Goal: Task Accomplishment & Management: Manage account settings

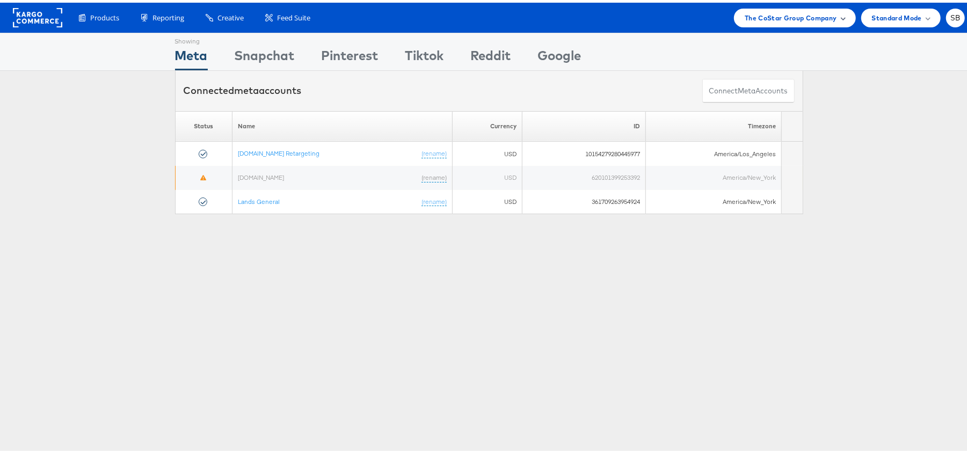
click at [769, 10] on span "The CoStar Group Company" at bounding box center [791, 15] width 92 height 11
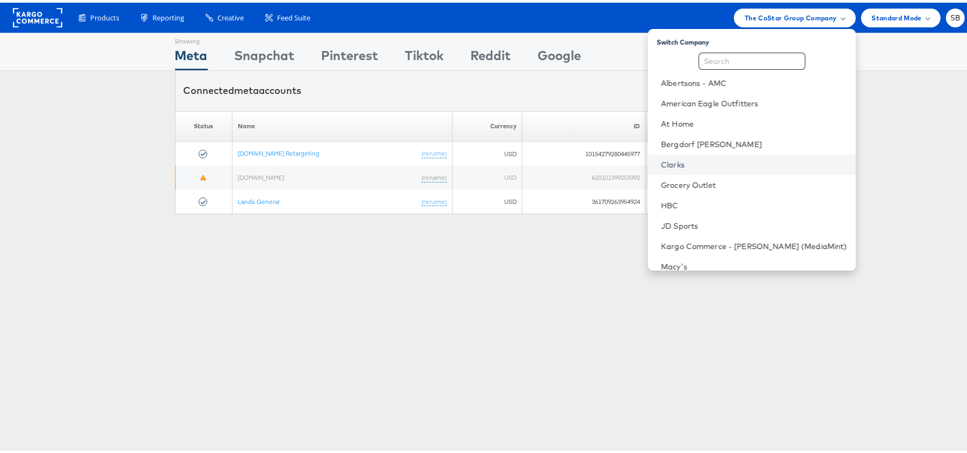
click at [707, 157] on link "Clarks" at bounding box center [754, 162] width 186 height 11
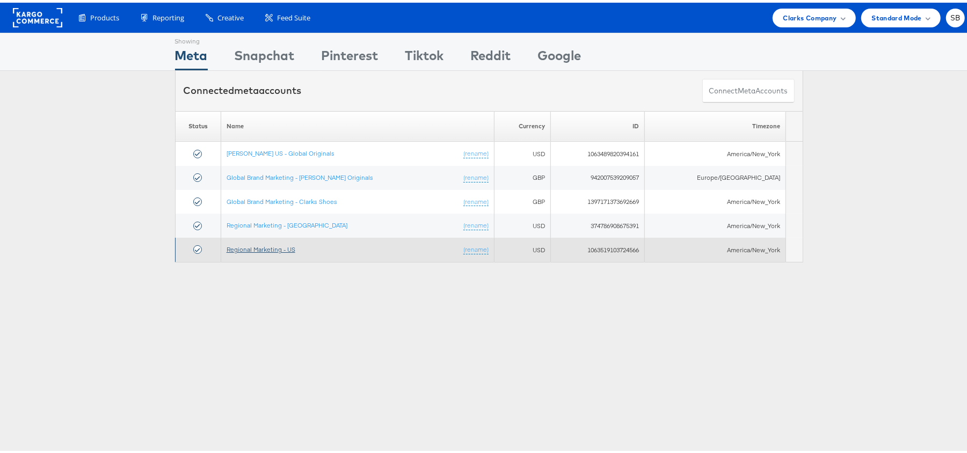
click at [288, 247] on link "Regional Marketing - US" at bounding box center [261, 247] width 69 height 8
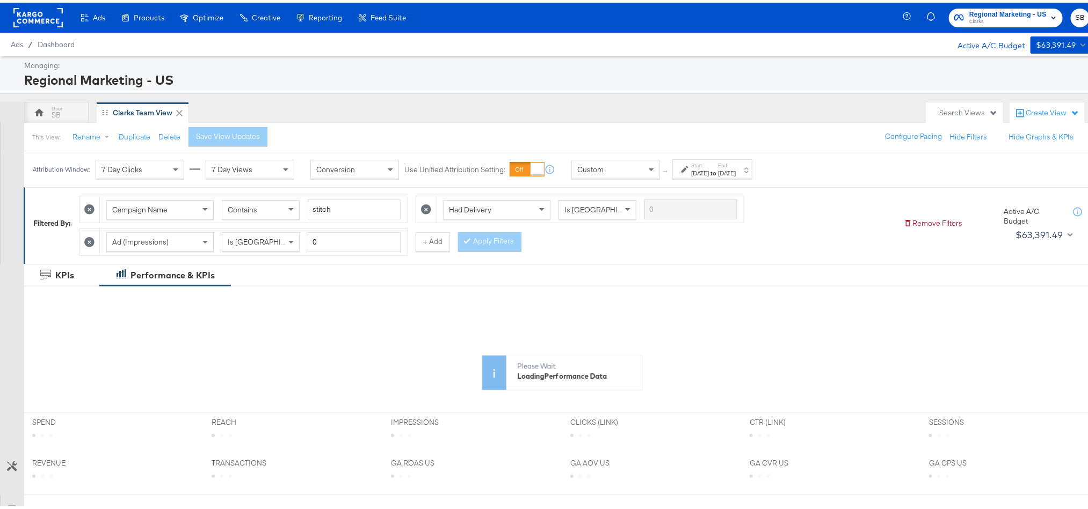
click at [709, 169] on div "[DATE]" at bounding box center [700, 170] width 18 height 9
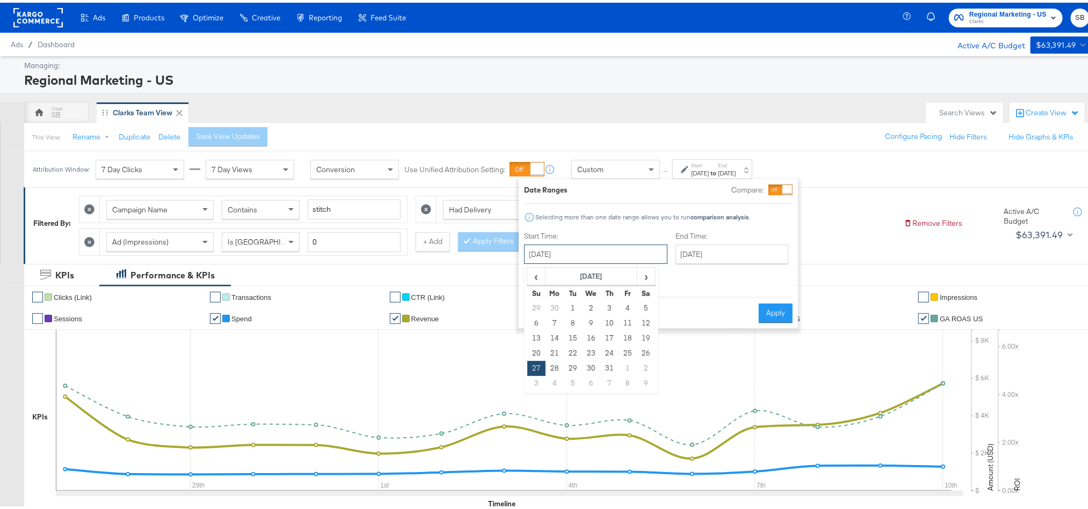
click at [620, 255] on input "[DATE]" at bounding box center [595, 251] width 143 height 19
click at [590, 383] on td "6" at bounding box center [591, 381] width 18 height 15
type input "August 6th 2025"
click at [777, 301] on button "Apply" at bounding box center [774, 310] width 34 height 19
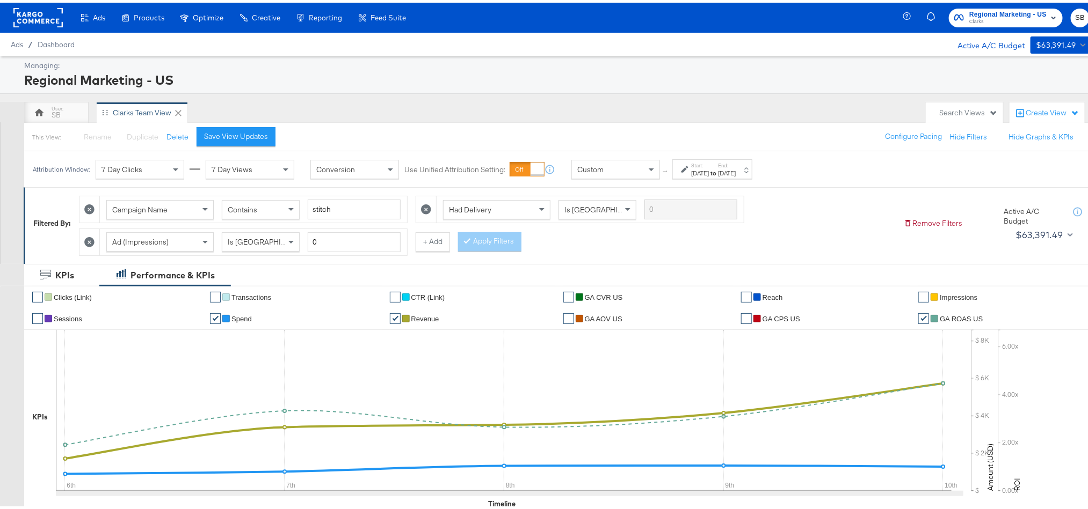
click at [775, 235] on div "Campaign Name Contains stitch Had Delivery Is Greater Than Ad (Impressions) Is …" at bounding box center [487, 220] width 816 height 65
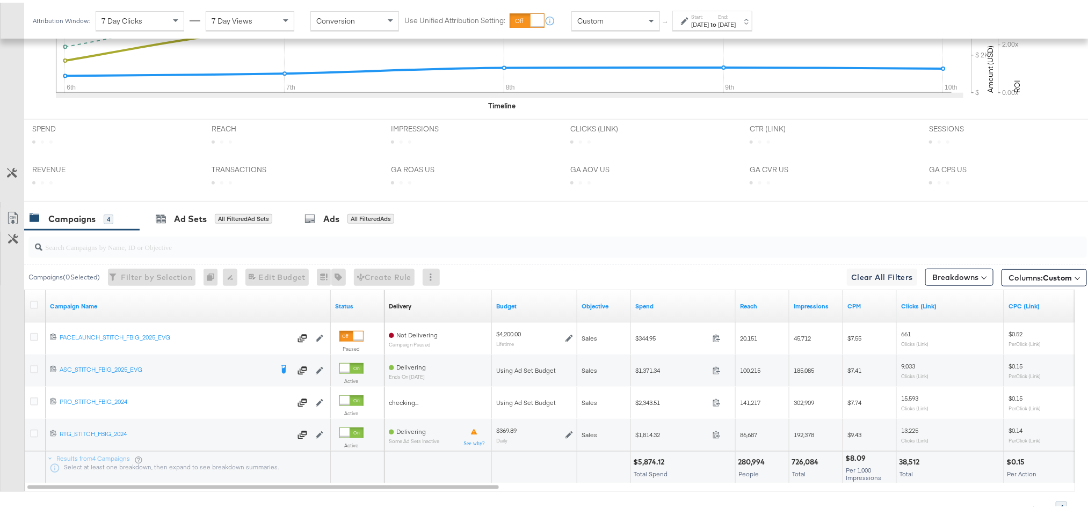
scroll to position [453, 0]
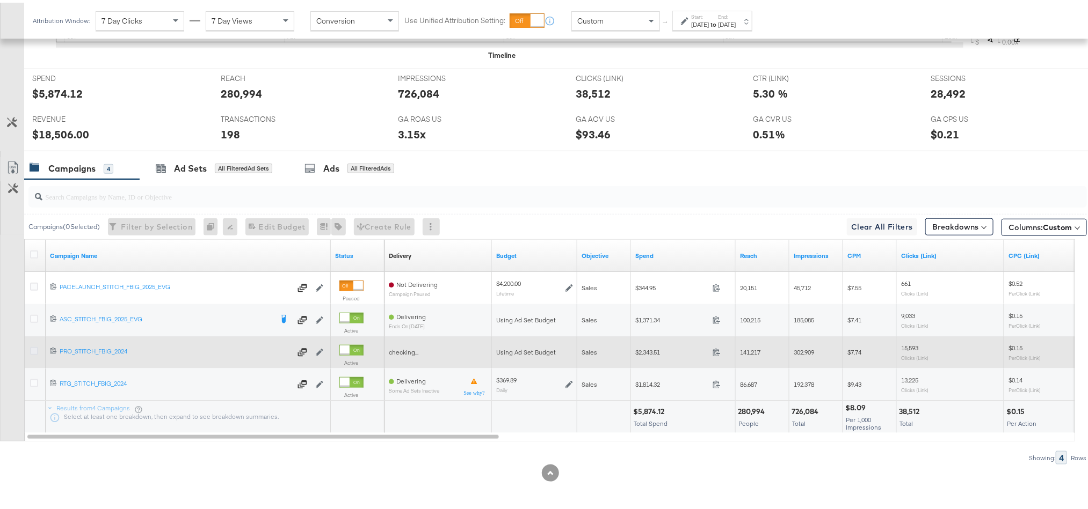
click at [33, 350] on icon at bounding box center [34, 349] width 8 height 8
click at [0, 0] on input "checkbox" at bounding box center [0, 0] width 0 height 0
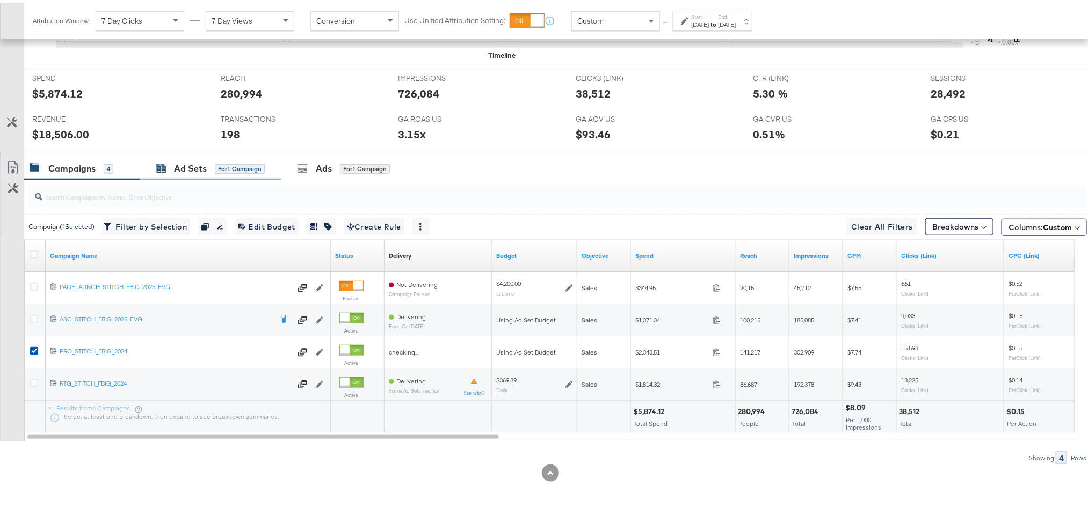
click at [192, 170] on div "Ad Sets" at bounding box center [190, 166] width 33 height 12
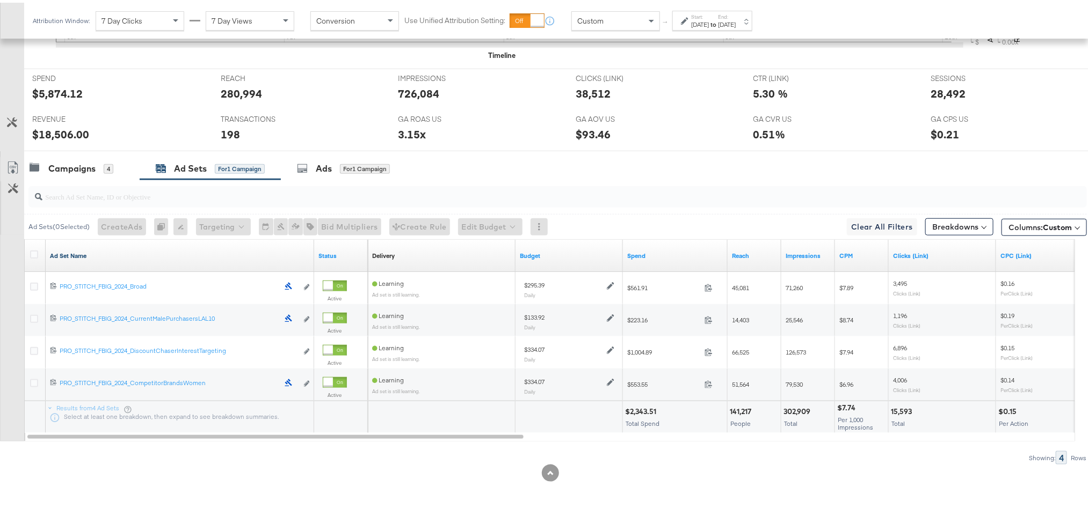
click at [88, 252] on link "Ad Set Name" at bounding box center [180, 253] width 260 height 9
click at [88, 252] on link "Ad Set Name ↓" at bounding box center [180, 253] width 260 height 9
click at [9, 162] on icon at bounding box center [12, 165] width 13 height 13
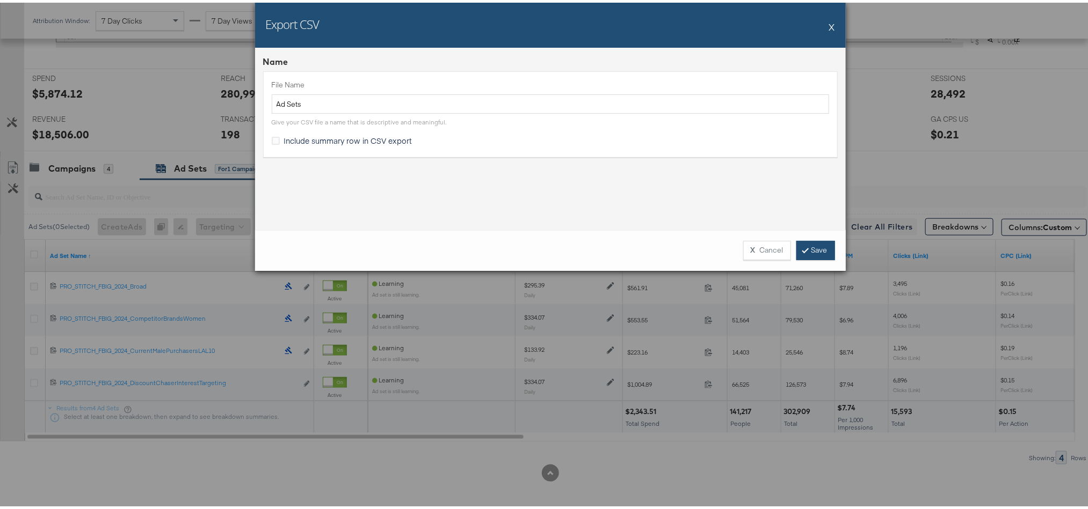
click at [804, 244] on icon at bounding box center [805, 247] width 3 height 6
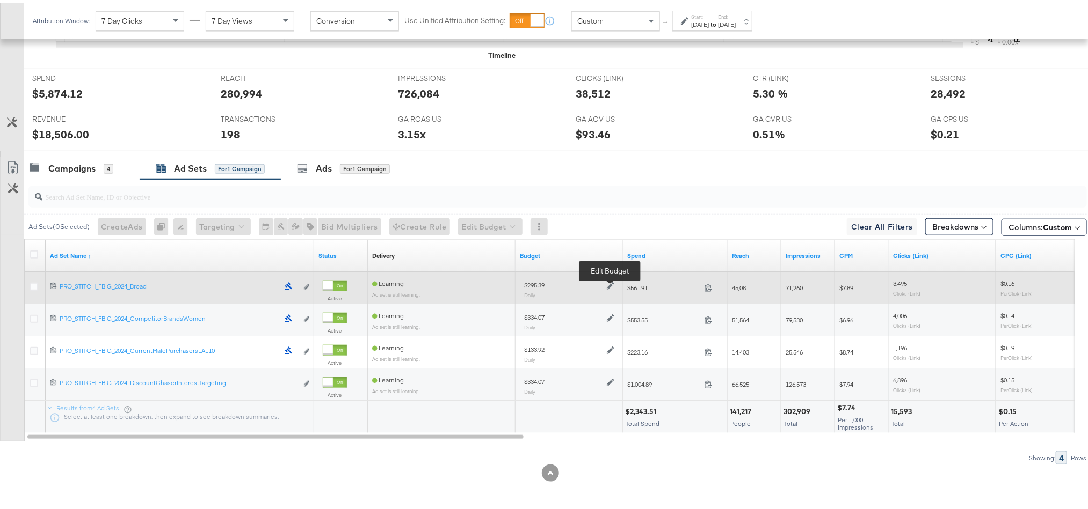
click at [610, 287] on icon at bounding box center [611, 284] width 8 height 8
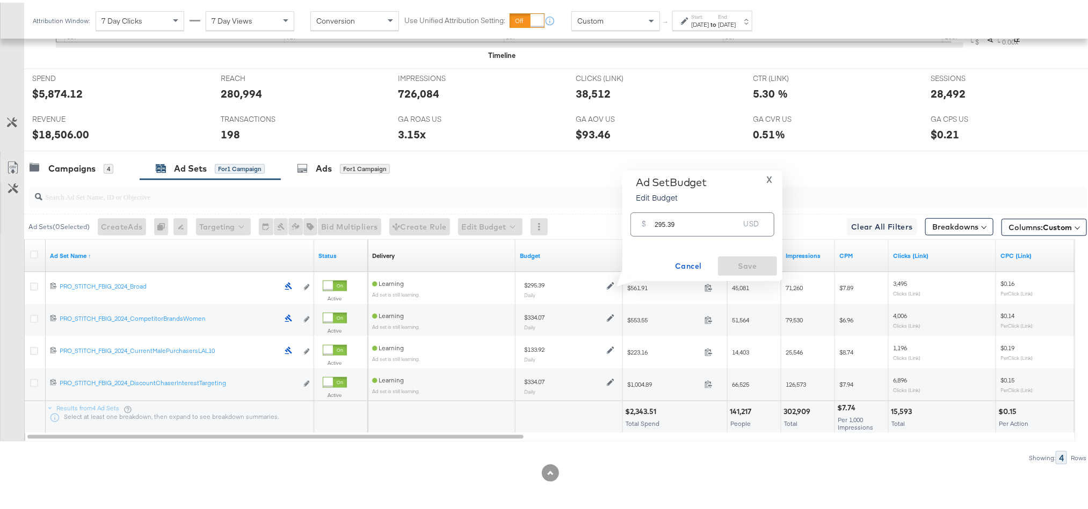
click at [680, 220] on input "295.39" at bounding box center [696, 217] width 85 height 23
paste input "$237.44"
type input "237.44"
click at [722, 261] on span "Save" at bounding box center [747, 263] width 50 height 13
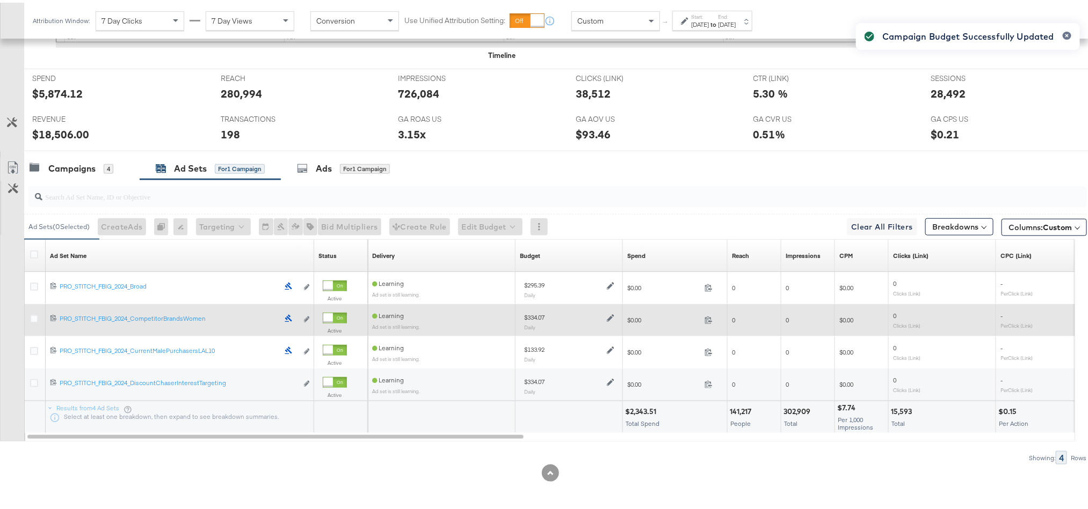
click at [606, 319] on div at bounding box center [609, 314] width 10 height 9
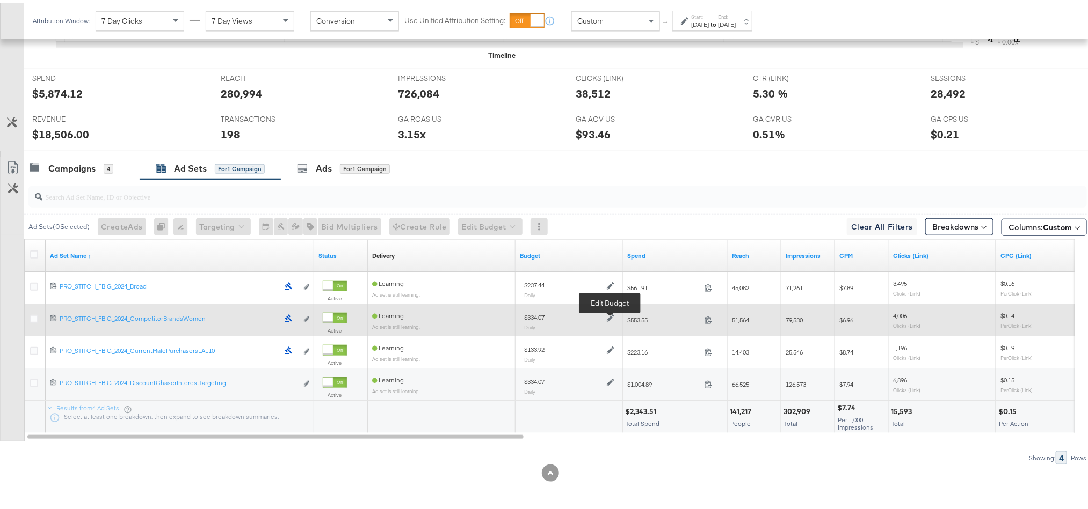
click at [609, 314] on icon at bounding box center [611, 316] width 8 height 8
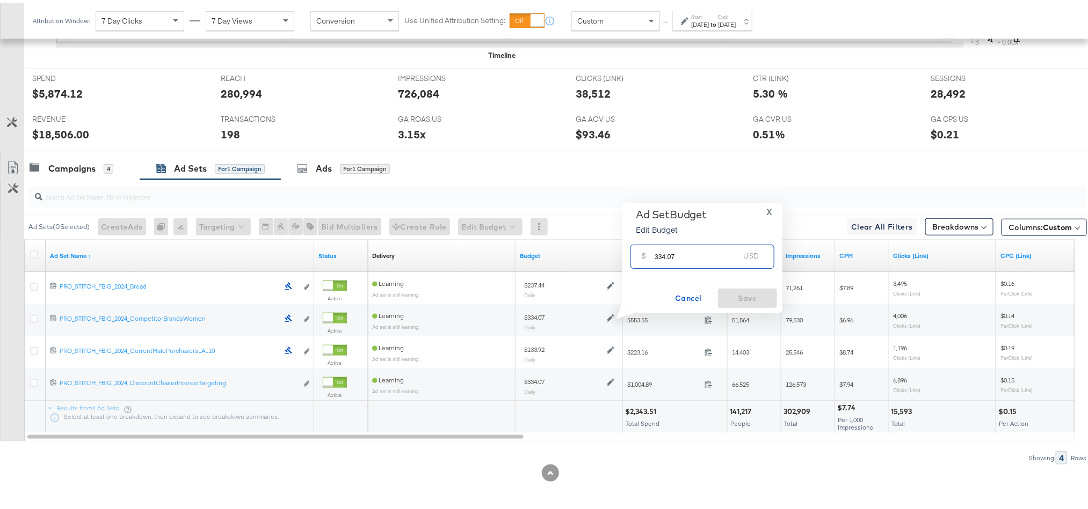
click at [689, 240] on input "334.07" at bounding box center [696, 249] width 85 height 23
paste input "$396.79"
type input "396.79"
click at [725, 297] on span "Save" at bounding box center [747, 295] width 50 height 13
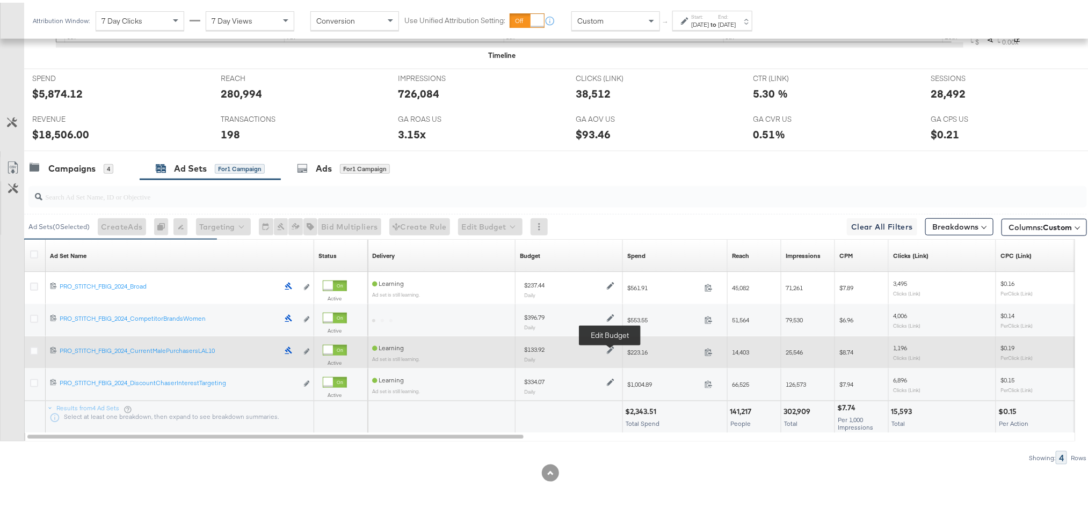
click at [608, 349] on icon at bounding box center [611, 348] width 8 height 8
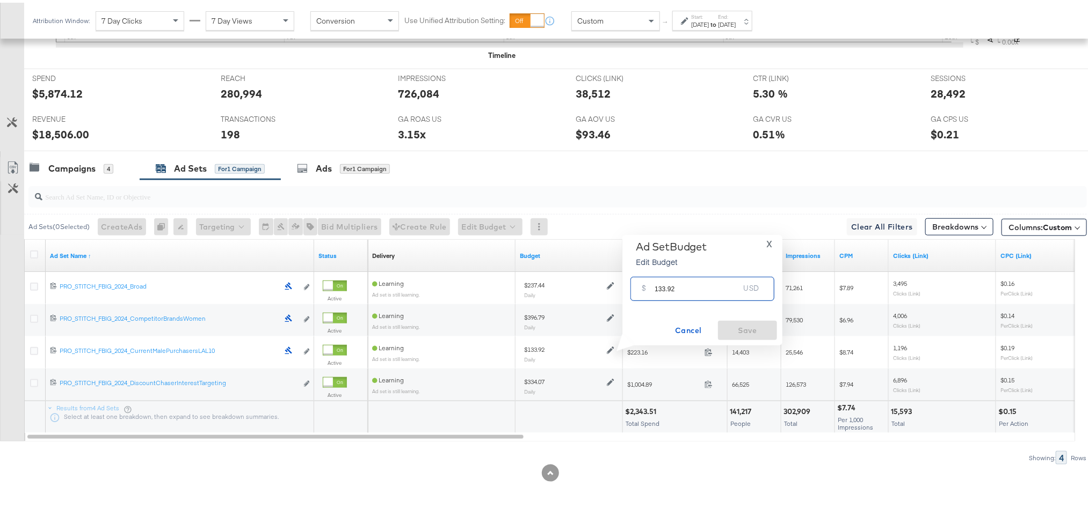
click at [667, 287] on input "133.92" at bounding box center [696, 282] width 85 height 23
paste input "$77.46"
type input "77.46"
click at [739, 325] on span "Save" at bounding box center [747, 328] width 50 height 13
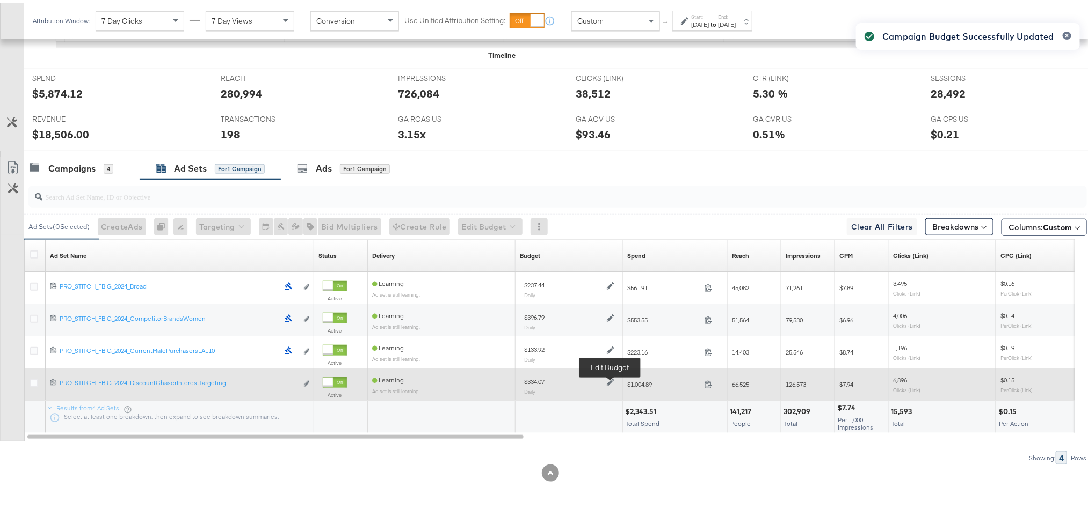
click at [607, 381] on icon at bounding box center [611, 380] width 8 height 8
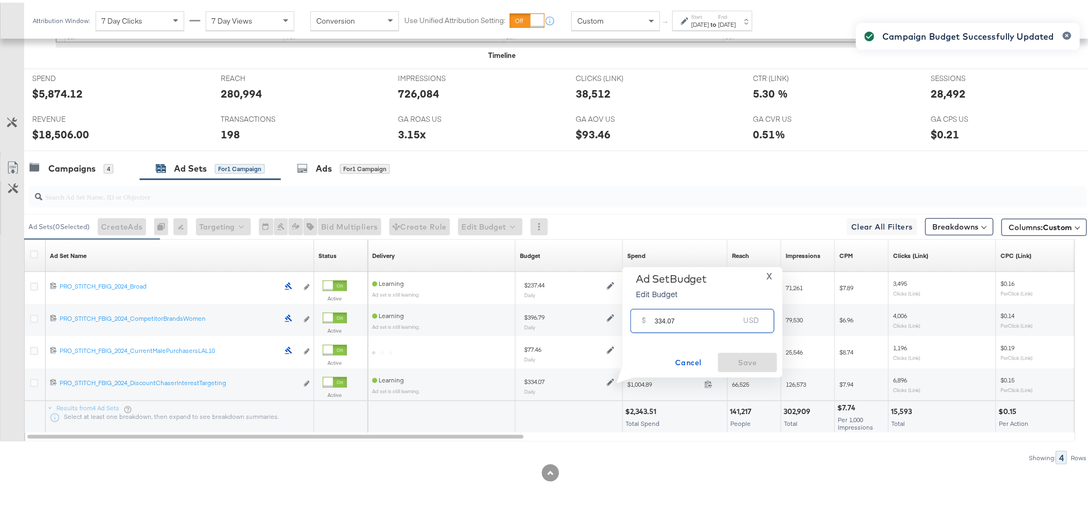
click at [679, 314] on input "334.07" at bounding box center [696, 314] width 85 height 23
paste input "$385.75"
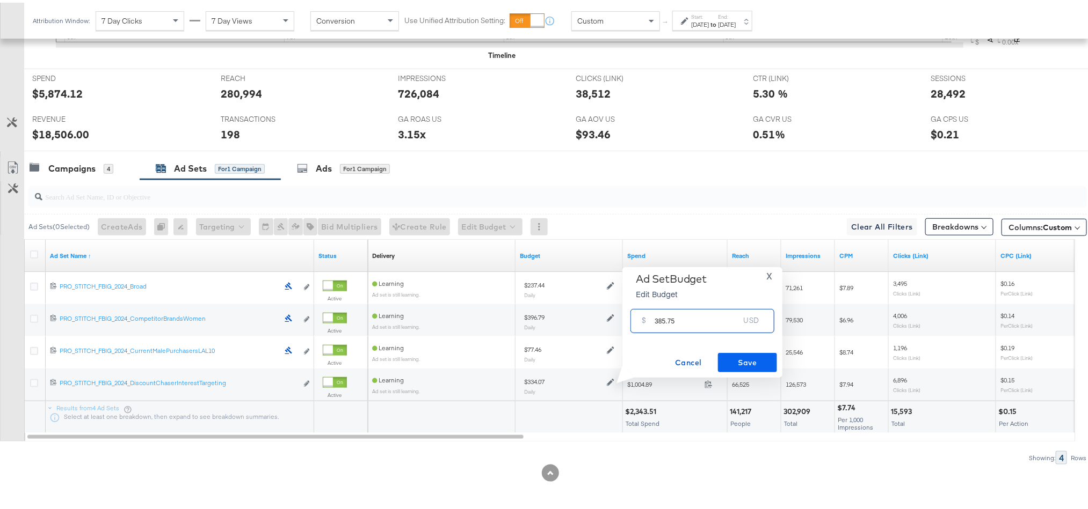
type input "385.75"
click at [728, 367] on button "Save" at bounding box center [747, 360] width 59 height 19
